Goal: Information Seeking & Learning: Check status

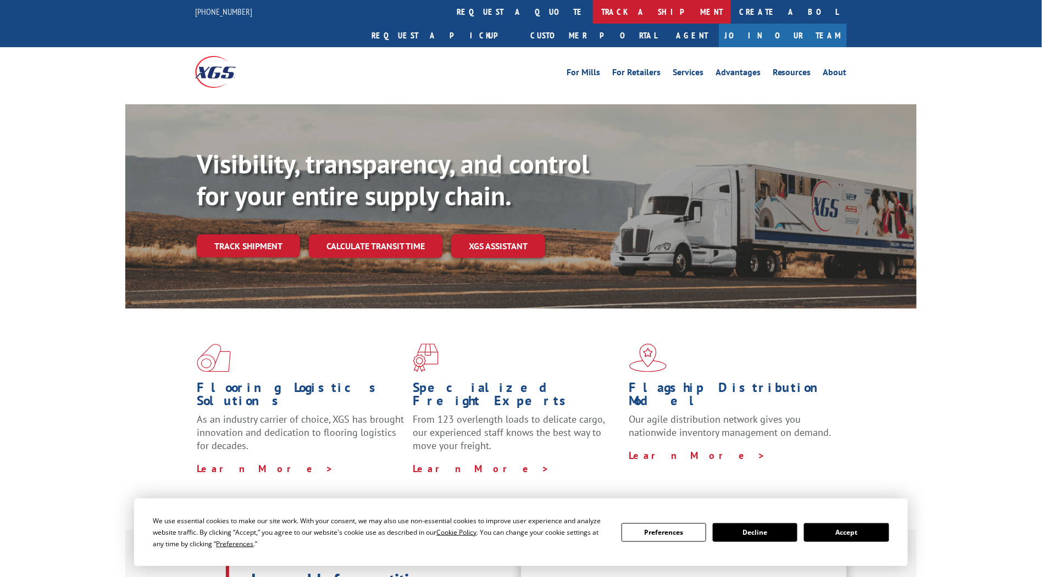
click at [593, 10] on link "track a shipment" at bounding box center [662, 12] width 138 height 24
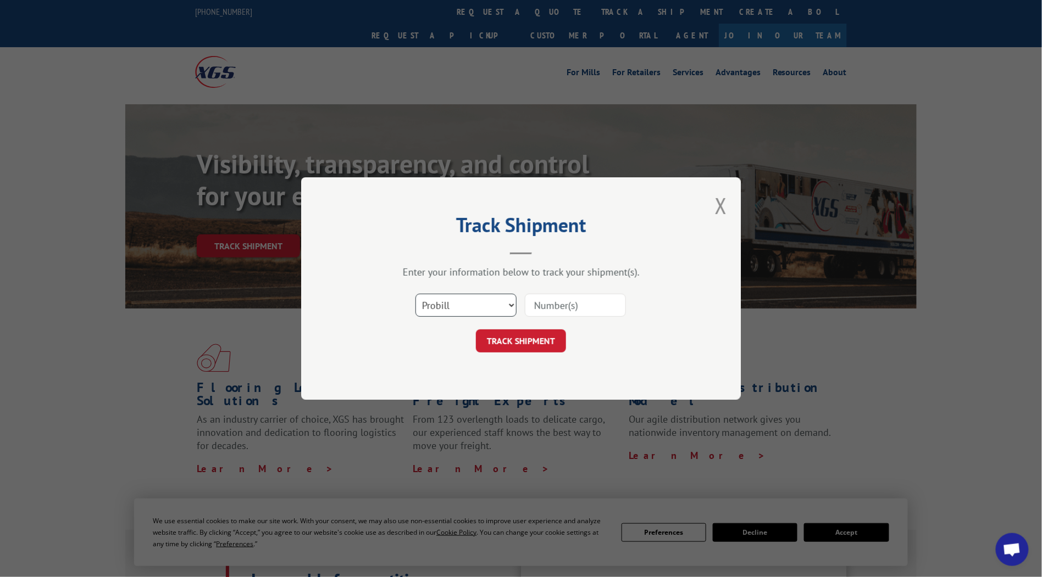
click at [482, 299] on select "Select category... Probill BOL PO" at bounding box center [465, 305] width 101 height 23
select select "po"
click at [415, 294] on select "Select category... Probill BOL PO" at bounding box center [465, 305] width 101 height 23
click at [550, 308] on input at bounding box center [575, 305] width 101 height 23
paste input "27289"
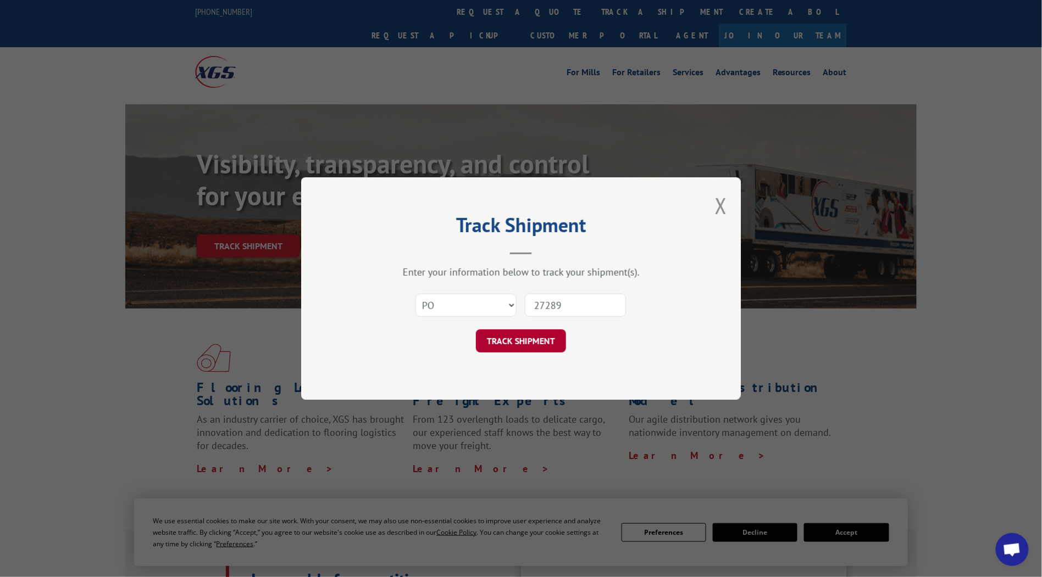
type input "27289"
click at [526, 332] on button "TRACK SHIPMENT" at bounding box center [521, 341] width 90 height 23
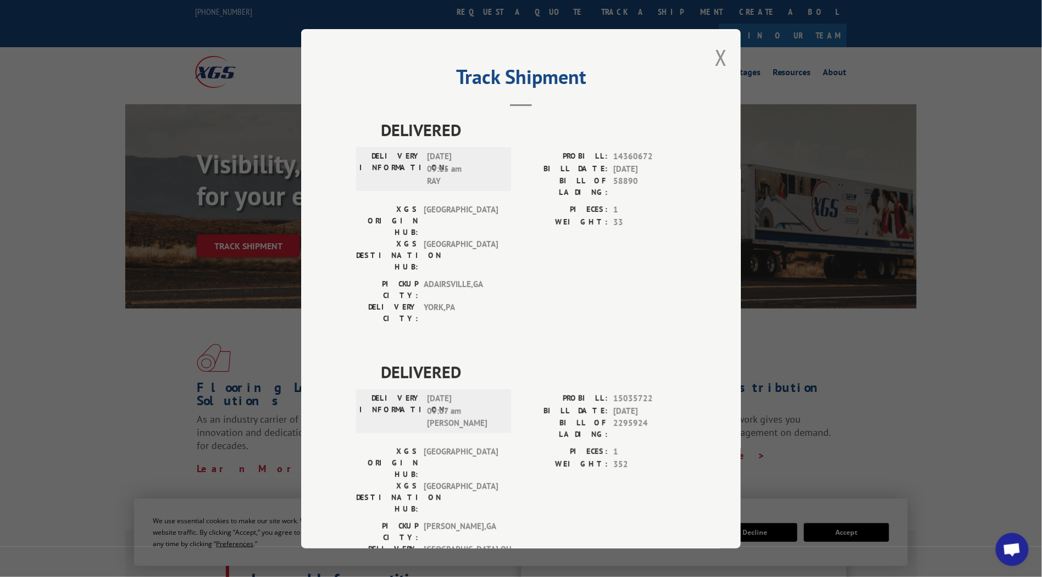
click at [719, 67] on button "Close modal" at bounding box center [721, 57] width 12 height 29
